Goal: Task Accomplishment & Management: Use online tool/utility

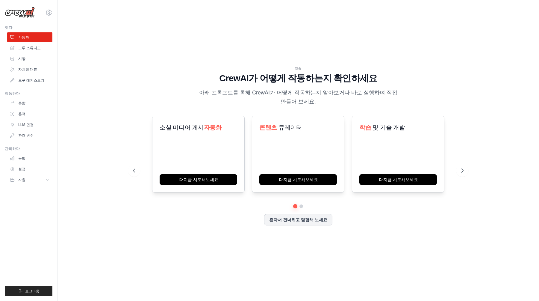
click at [201, 80] on h1 "CrewAI가 어떻게 작동하는지 확인하세요" at bounding box center [298, 78] width 330 height 11
click at [462, 173] on button at bounding box center [462, 170] width 12 height 12
click at [461, 170] on icon at bounding box center [463, 170] width 6 height 6
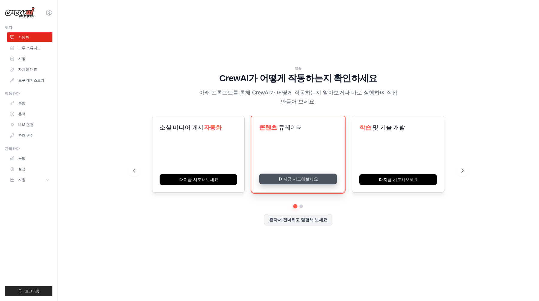
click at [287, 179] on button "지금 시도해보세요" at bounding box center [298, 178] width 78 height 11
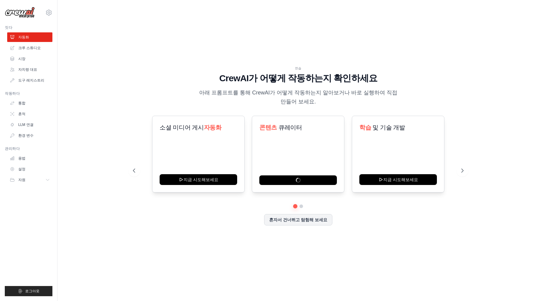
click at [381, 75] on h1 "CrewAI가 어떻게 작동하는지 확인하세요" at bounding box center [298, 78] width 330 height 11
click at [34, 49] on font "크루 스튜디오" at bounding box center [30, 48] width 22 height 4
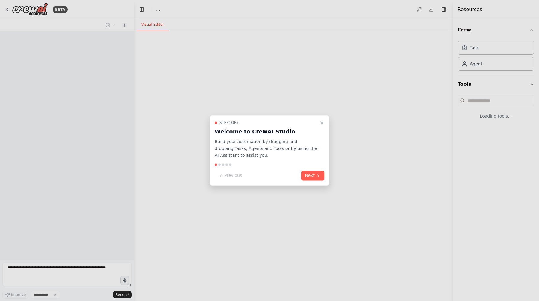
select select "****"
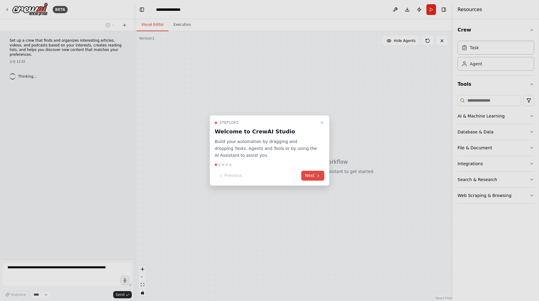
click at [308, 177] on button "Next" at bounding box center [312, 176] width 23 height 10
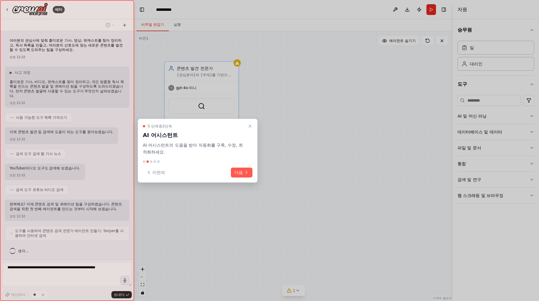
click at [288, 105] on div at bounding box center [269, 150] width 539 height 301
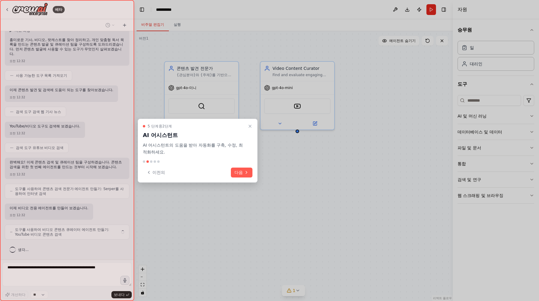
scroll to position [37, 0]
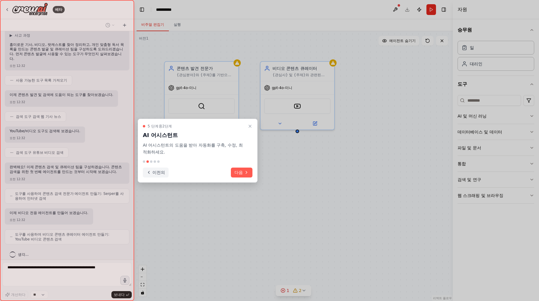
click at [148, 170] on icon at bounding box center [148, 172] width 5 height 5
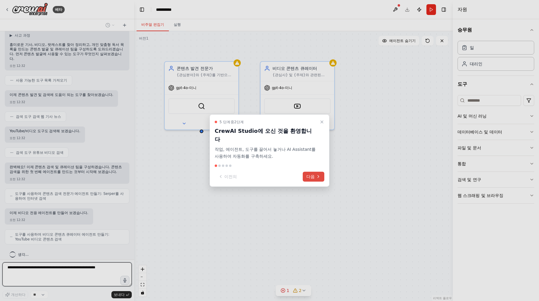
scroll to position [73, 0]
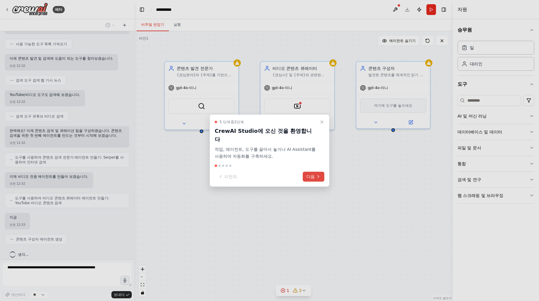
click at [320, 171] on button "다음" at bounding box center [314, 176] width 22 height 10
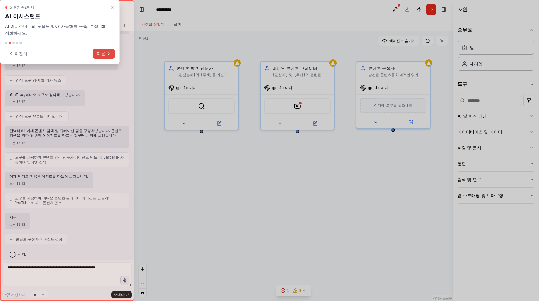
click at [101, 51] on font "다음" at bounding box center [101, 53] width 8 height 5
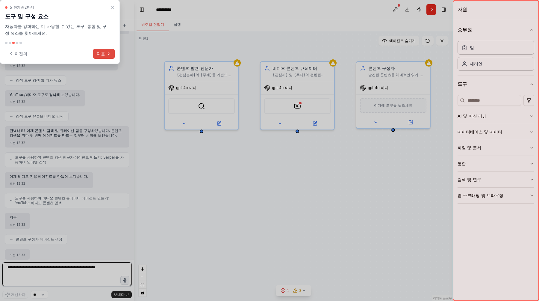
scroll to position [109, 0]
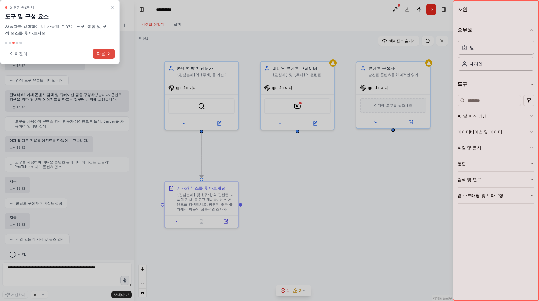
click at [101, 51] on font "다음" at bounding box center [101, 53] width 8 height 5
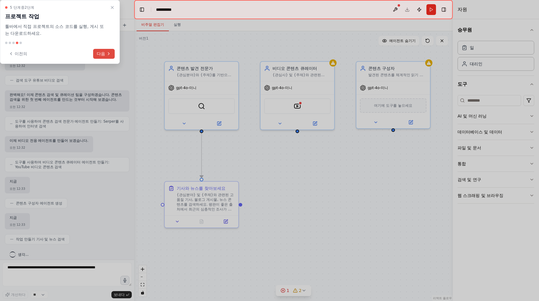
scroll to position [124, 0]
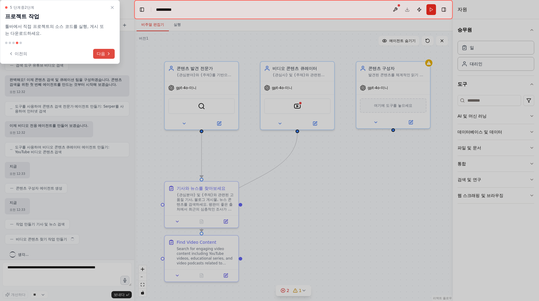
click at [101, 51] on font "다음" at bounding box center [101, 53] width 8 height 5
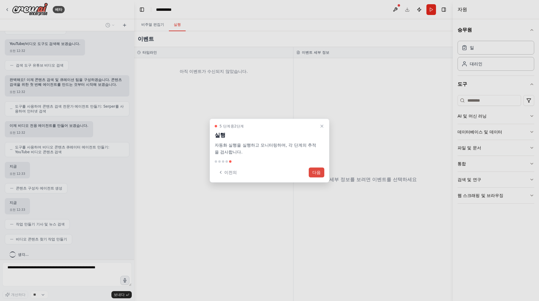
click at [318, 169] on font "다음" at bounding box center [316, 172] width 8 height 6
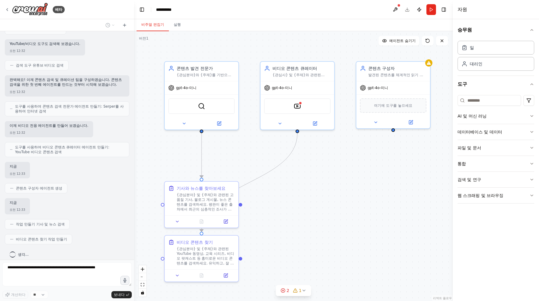
scroll to position [139, 0]
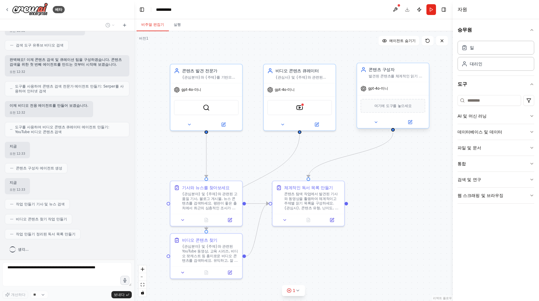
click at [378, 92] on div "gpt-4o-미니" at bounding box center [393, 88] width 72 height 13
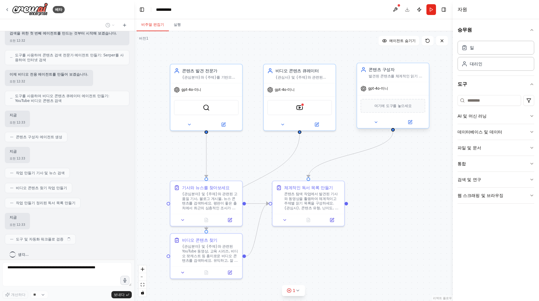
click at [378, 84] on div "gpt-4o-미니" at bounding box center [393, 88] width 72 height 13
click at [222, 77] on font "{관심분야}와 {주제}를 기반으로 고품질 기사, 비디오, 팟캐스트를 찾아보세요. 사용자의 선호도와 최신 트렌드에 맞는 신뢰할 수 있는 출처의 …" at bounding box center [210, 88] width 56 height 28
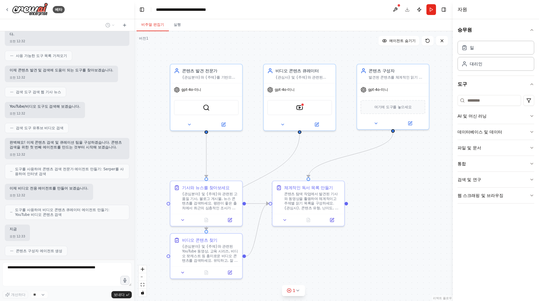
scroll to position [0, 0]
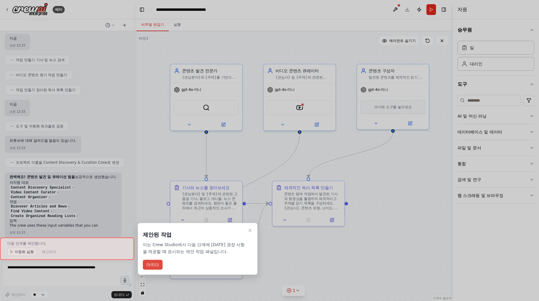
click at [150, 263] on font "마치다" at bounding box center [152, 264] width 13 height 5
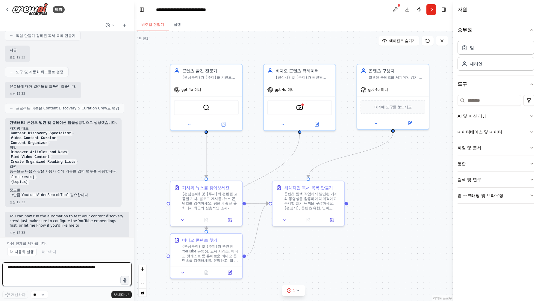
click at [58, 273] on textarea at bounding box center [66, 274] width 129 height 24
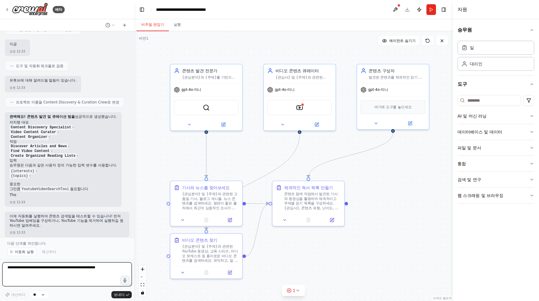
click at [69, 274] on textarea at bounding box center [66, 274] width 129 height 24
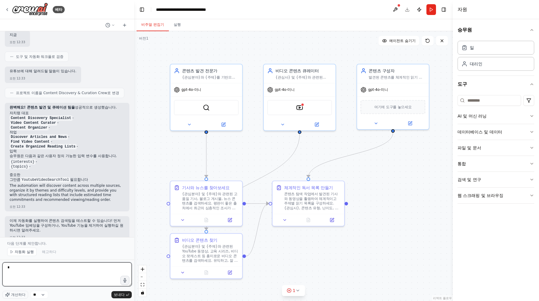
scroll to position [353, 0]
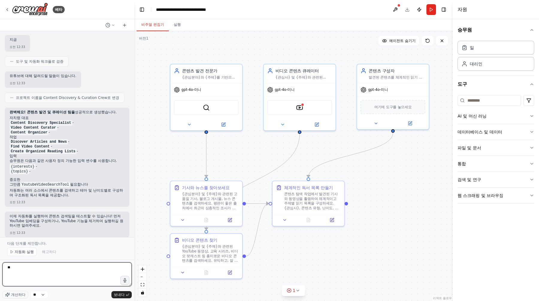
type textarea "*"
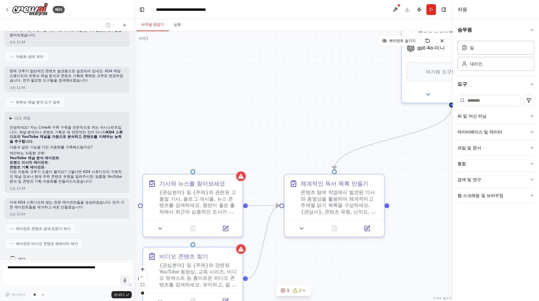
scroll to position [651, 0]
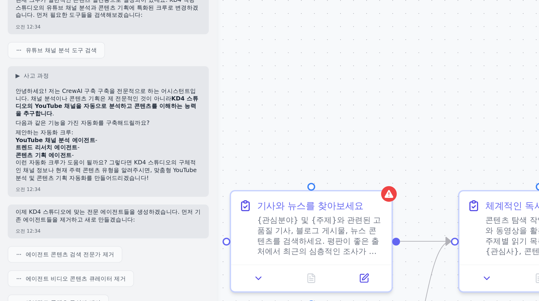
click at [24, 154] on p "이런 자동화 크루가 도움이 될까요? 그렇다면 KD4 스튜디오의 구체적인 채널 정보나 현재 주력 콘텐츠 유형을 알려주시면, 맞춤형 YouTube…" at bounding box center [67, 161] width 115 height 14
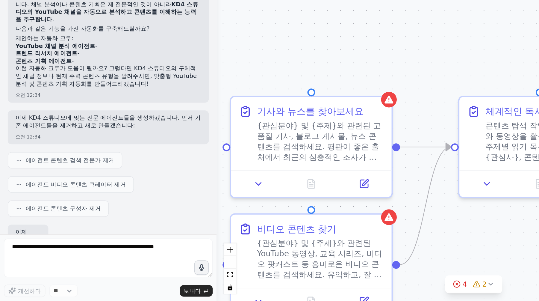
scroll to position [692, 0]
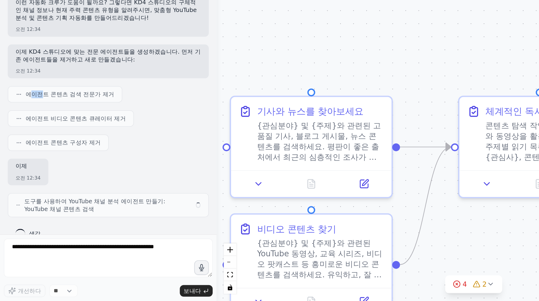
drag, startPoint x: 18, startPoint y: 164, endPoint x: 24, endPoint y: 165, distance: 6.3
click at [24, 171] on font "에이전트 콘텐츠 검색 전문가 제거" at bounding box center [43, 173] width 55 height 4
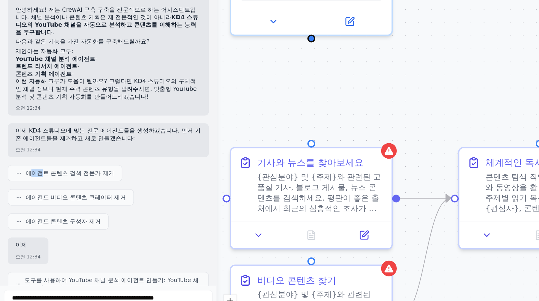
scroll to position [674, 0]
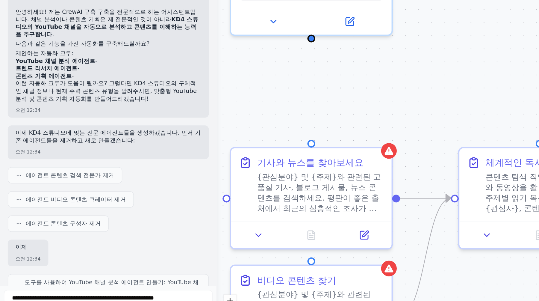
click at [42, 174] on div "오전 12:34" at bounding box center [67, 176] width 115 height 4
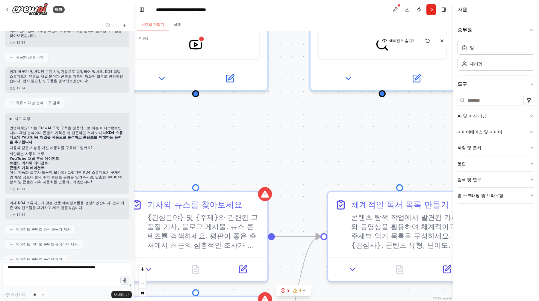
scroll to position [727, 0]
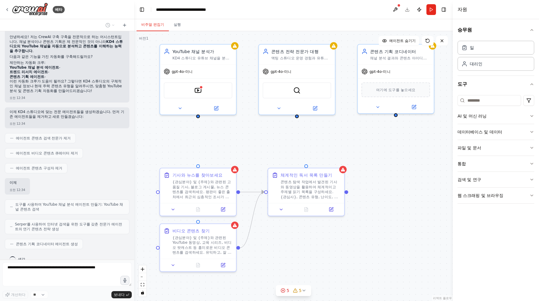
drag, startPoint x: 322, startPoint y: 137, endPoint x: 281, endPoint y: 147, distance: 41.8
click at [281, 147] on div ".deletable-edge-delete-btn { width: 20px; height: 20px; border: 0px solid #ffff…" at bounding box center [293, 165] width 318 height 269
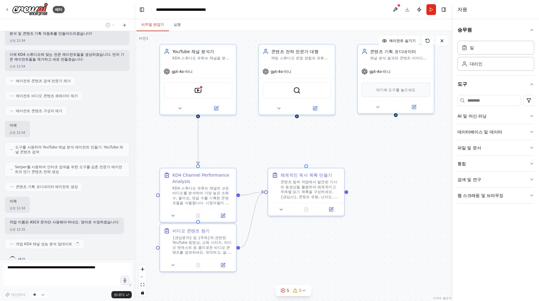
scroll to position [784, 0]
click at [73, 241] on button at bounding box center [76, 244] width 7 height 7
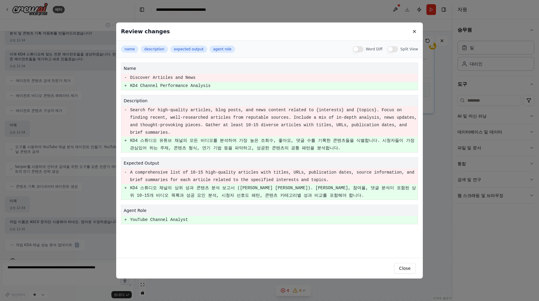
scroll to position [801, 0]
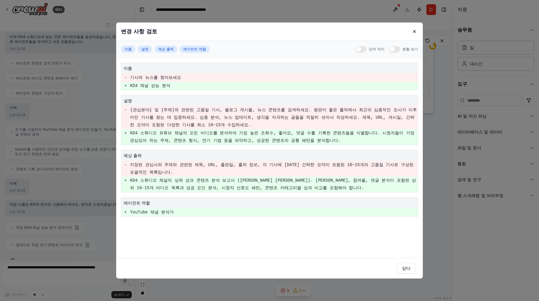
click at [207, 155] on h4 "예상 출력" at bounding box center [270, 155] width 292 height 6
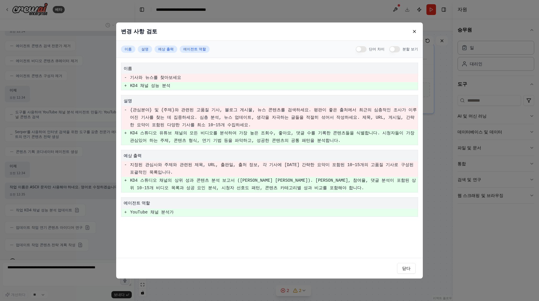
click at [125, 213] on font "+" at bounding box center [125, 212] width 2 height 5
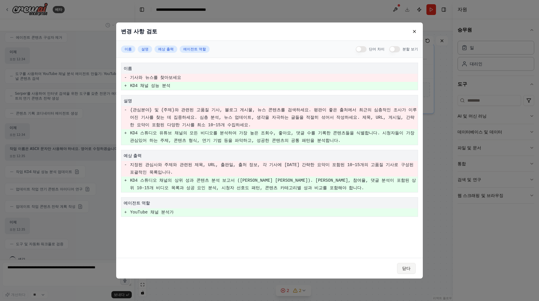
click at [407, 268] on font "닫다" at bounding box center [406, 268] width 8 height 5
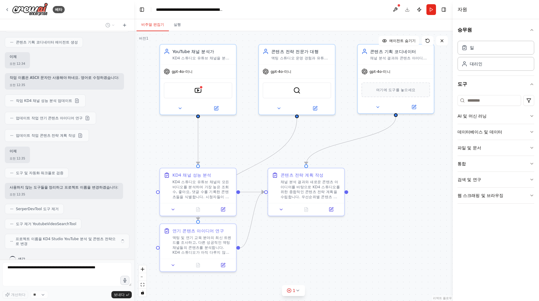
scroll to position [923, 0]
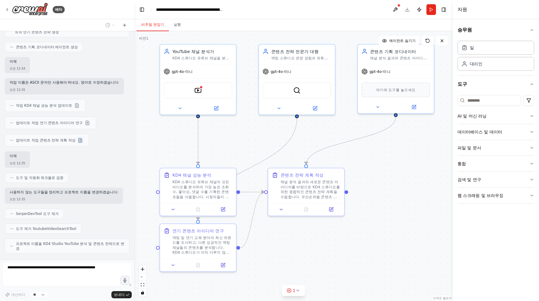
click at [77, 136] on button at bounding box center [80, 139] width 7 height 7
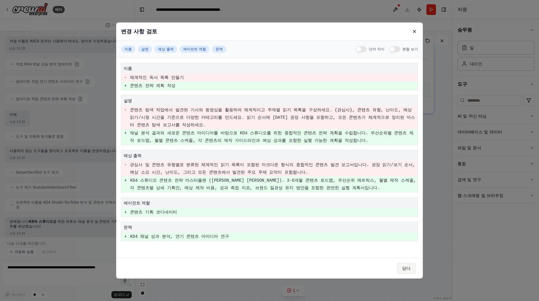
click at [412, 267] on button "닫다" at bounding box center [406, 268] width 19 height 11
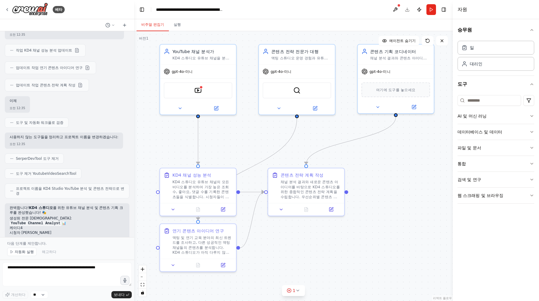
scroll to position [983, 0]
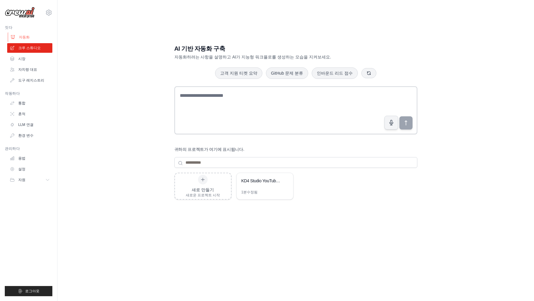
click at [34, 37] on link "자동화" at bounding box center [30, 37] width 45 height 10
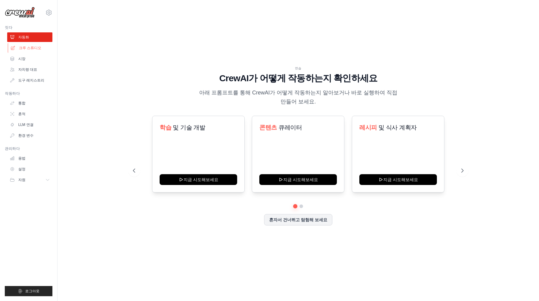
click at [35, 46] on font "크루 스튜디오" at bounding box center [30, 48] width 22 height 4
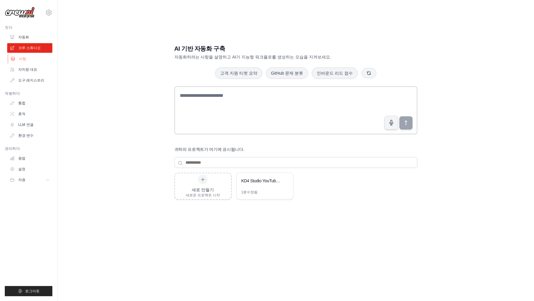
click at [34, 57] on link "시장" at bounding box center [30, 59] width 45 height 10
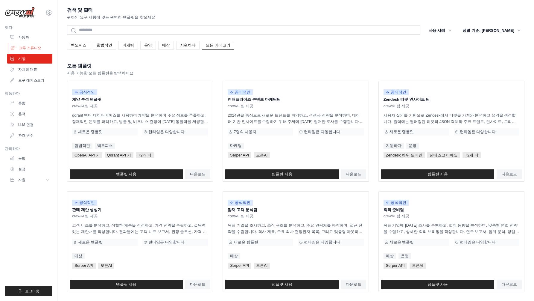
click at [35, 51] on link "크루 스튜디오" at bounding box center [30, 48] width 45 height 10
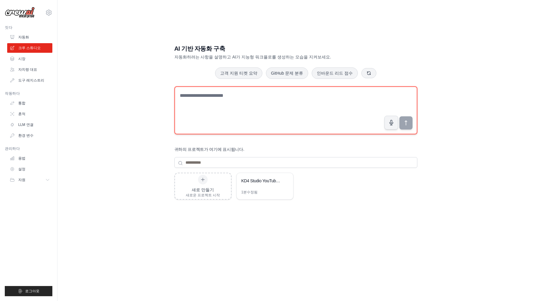
click at [241, 102] on textarea at bounding box center [296, 110] width 243 height 48
type textarea "*"
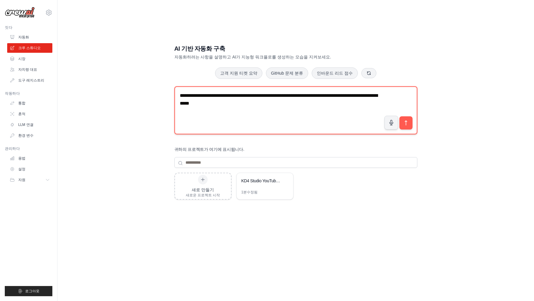
paste textarea "**********"
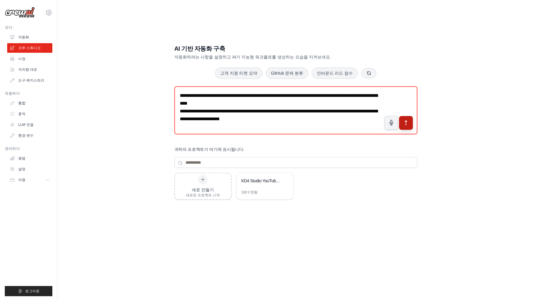
type textarea "**********"
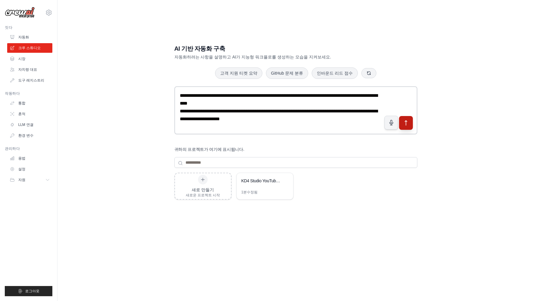
click at [404, 121] on icon "submit" at bounding box center [406, 123] width 6 height 6
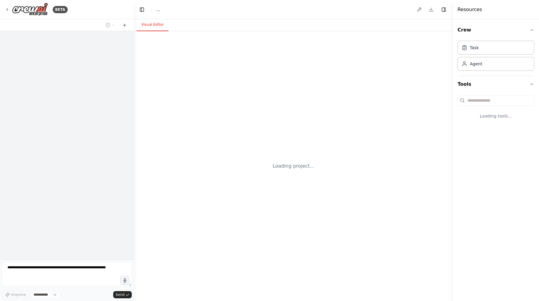
select select "****"
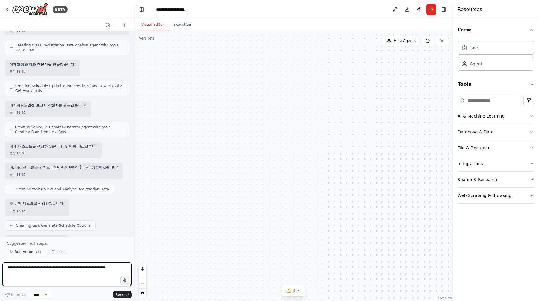
scroll to position [516, 0]
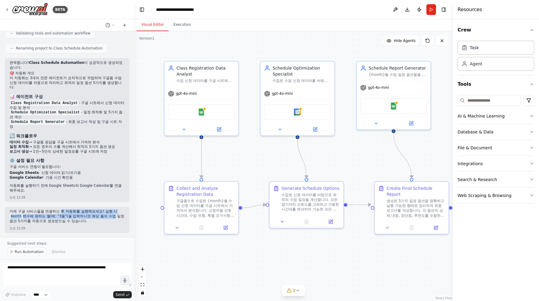
drag, startPoint x: 55, startPoint y: 212, endPoint x: 89, endPoint y: 215, distance: 34.2
click at [89, 215] on p "이제 구글 서비스들을 연결하신 후 자동화를 실행해보세요! 실행 시 month 변수에 원하는 월(예: "3월")을 입력하시면 해당 월의 수업 일…" at bounding box center [67, 216] width 115 height 14
click at [282, 225] on div at bounding box center [306, 220] width 74 height 12
click at [331, 221] on icon at bounding box center [331, 221] width 4 height 4
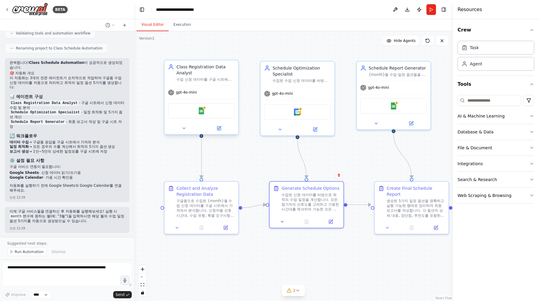
click at [200, 114] on div "Google Sheets" at bounding box center [201, 111] width 67 height 16
click at [206, 113] on div "Google Sheets" at bounding box center [201, 111] width 67 height 16
click at [32, 254] on span "Run Automation" at bounding box center [29, 251] width 29 height 5
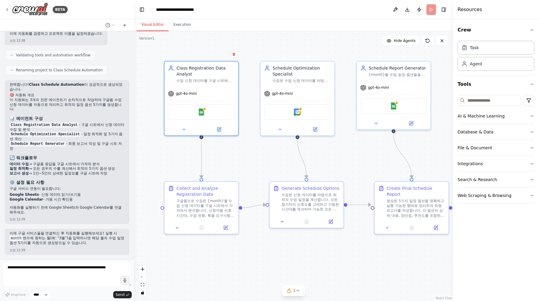
scroll to position [494, 0]
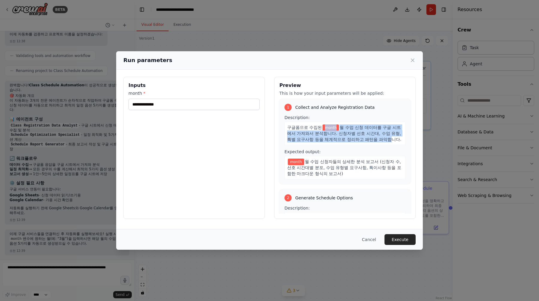
drag, startPoint x: 321, startPoint y: 127, endPoint x: 357, endPoint y: 138, distance: 37.1
click at [357, 138] on div "구글폼으로 수집된 month 월 수업 신청 데이터를 구글 시트에서 가져와서 분석합니다. 신청자별 선호 시간대, 수업 유형, 특별 요구사항 등을…" at bounding box center [344, 133] width 121 height 23
click at [357, 138] on span "월 수업 신청 데이터를 구글 시트에서 가져와서 분석합니다. 신청자별 선호 시간대, 수업 유형, 특별 요구사항 등을 체계적으로 정리하고 패턴을 …" at bounding box center [344, 133] width 114 height 17
drag, startPoint x: 358, startPoint y: 140, endPoint x: 307, endPoint y: 126, distance: 52.9
click at [307, 126] on div "구글폼으로 수집된 month 월 수업 신청 데이터를 구글 시트에서 가져와서 분석합니다. 신청자별 선호 시간대, 수업 유형, 특별 요구사항 등을…" at bounding box center [344, 133] width 121 height 23
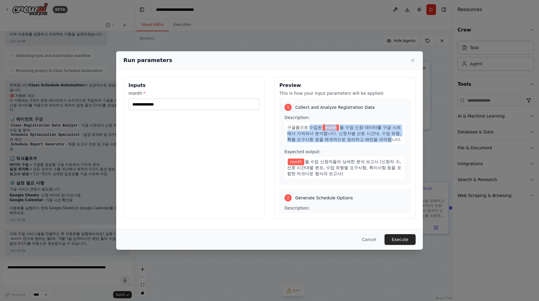
click at [307, 126] on span "구글폼으로 수집된" at bounding box center [304, 127] width 35 height 5
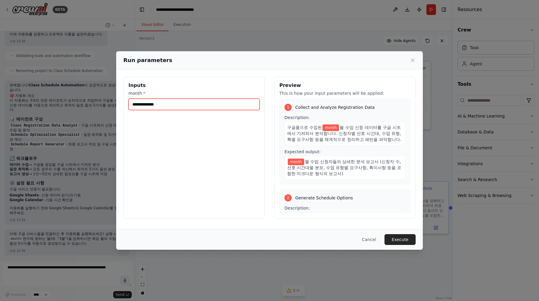
click at [216, 103] on input "month *" at bounding box center [193, 103] width 131 height 11
type input "*"
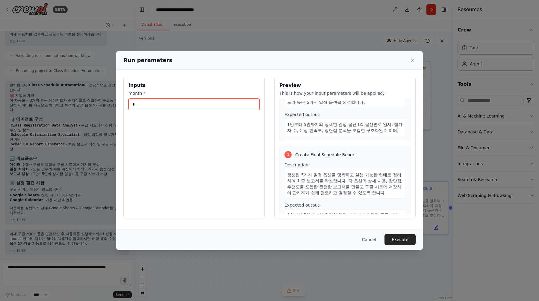
scroll to position [151, 0]
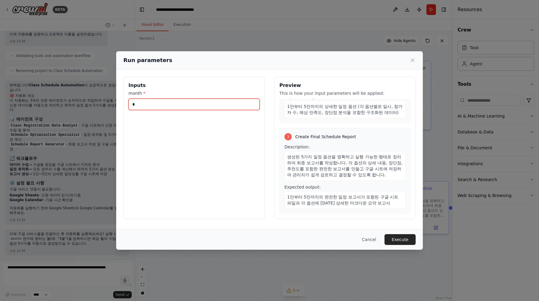
drag, startPoint x: 191, startPoint y: 106, endPoint x: 77, endPoint y: 105, distance: 114.1
click at [77, 105] on div "Run parameters Inputs month * * Preview This is how your input parameters will …" at bounding box center [269, 150] width 539 height 301
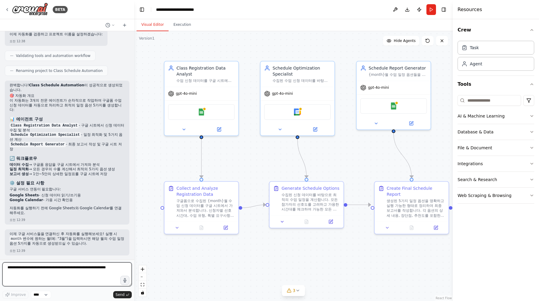
click at [98, 269] on textarea at bounding box center [66, 274] width 129 height 24
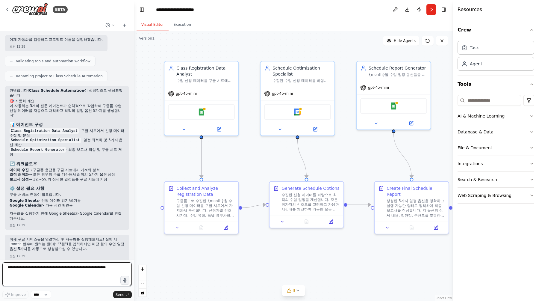
scroll to position [494, 0]
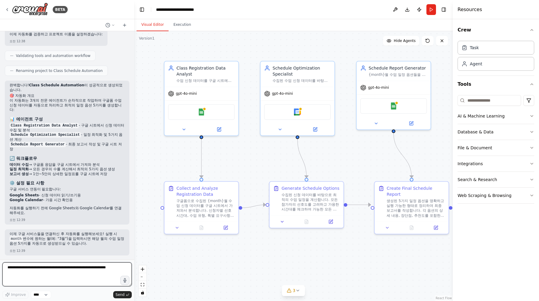
click at [78, 272] on textarea at bounding box center [66, 274] width 129 height 24
type textarea "*"
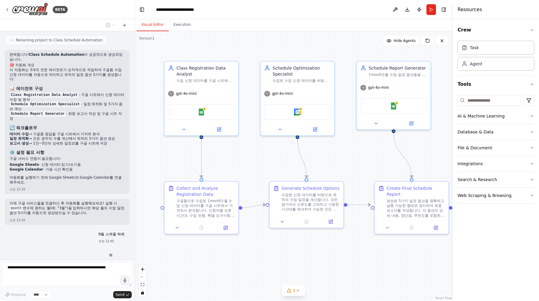
scroll to position [552, 0]
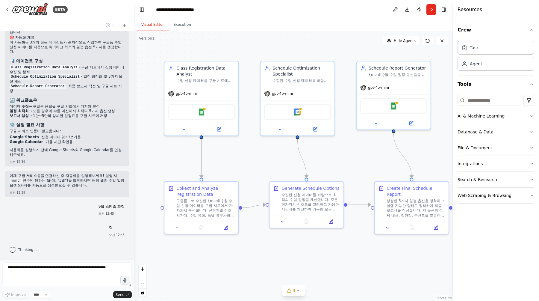
click at [530, 113] on icon "button" at bounding box center [531, 115] width 5 height 5
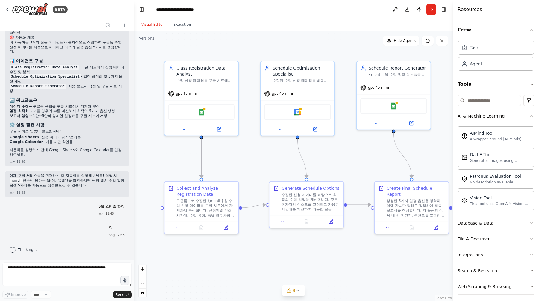
click at [529, 116] on icon "button" at bounding box center [531, 115] width 5 height 5
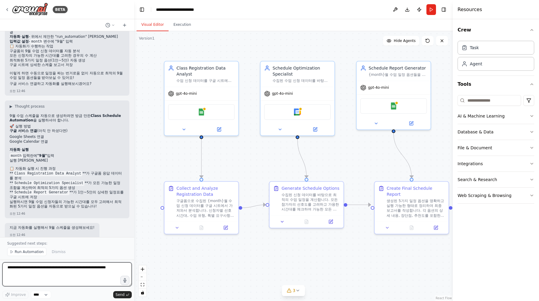
scroll to position [807, 0]
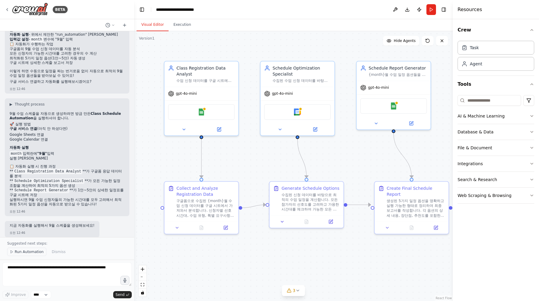
click at [38, 253] on span "Run Automation" at bounding box center [29, 251] width 29 height 5
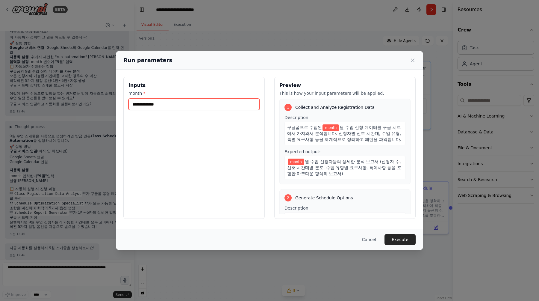
click at [146, 105] on input "month *" at bounding box center [193, 103] width 131 height 11
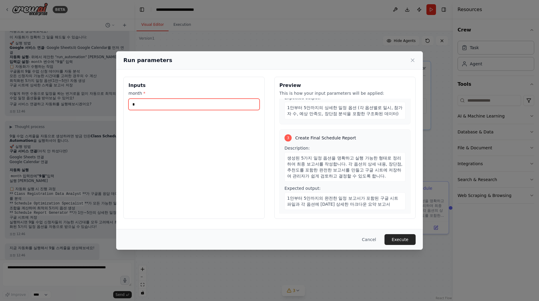
scroll to position [151, 0]
type input "*"
click at [397, 237] on button "Execute" at bounding box center [399, 239] width 31 height 11
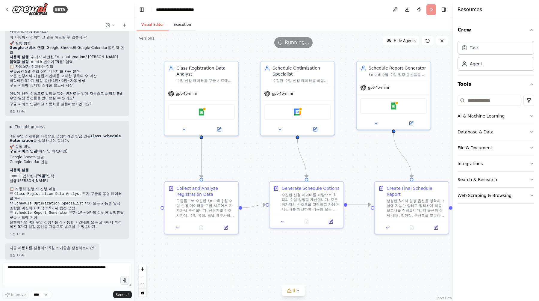
click at [178, 21] on button "Execution" at bounding box center [182, 25] width 27 height 13
